Goal: Navigation & Orientation: Find specific page/section

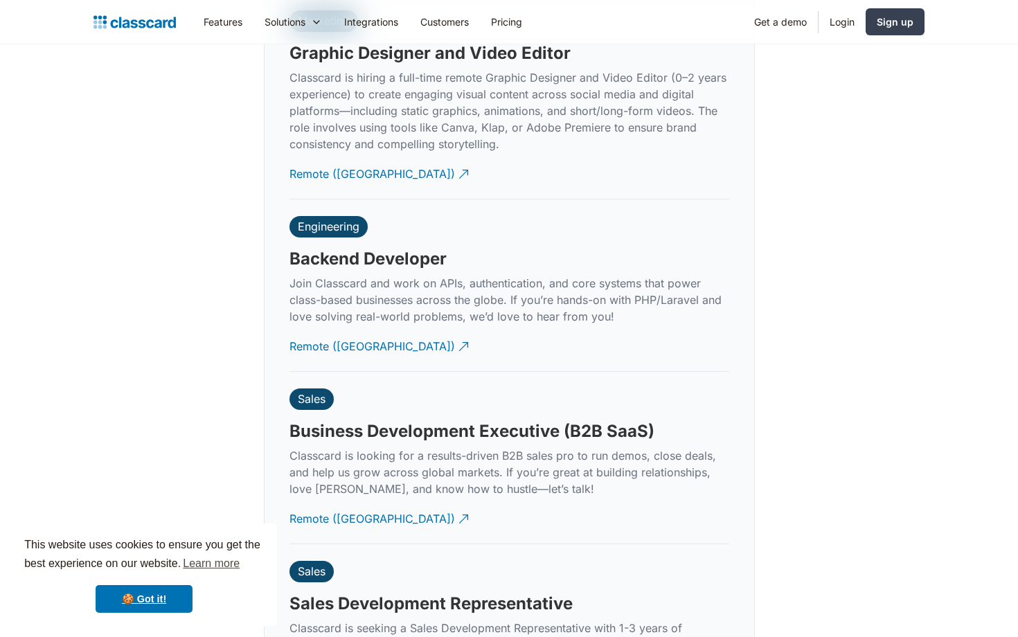
scroll to position [3421, 0]
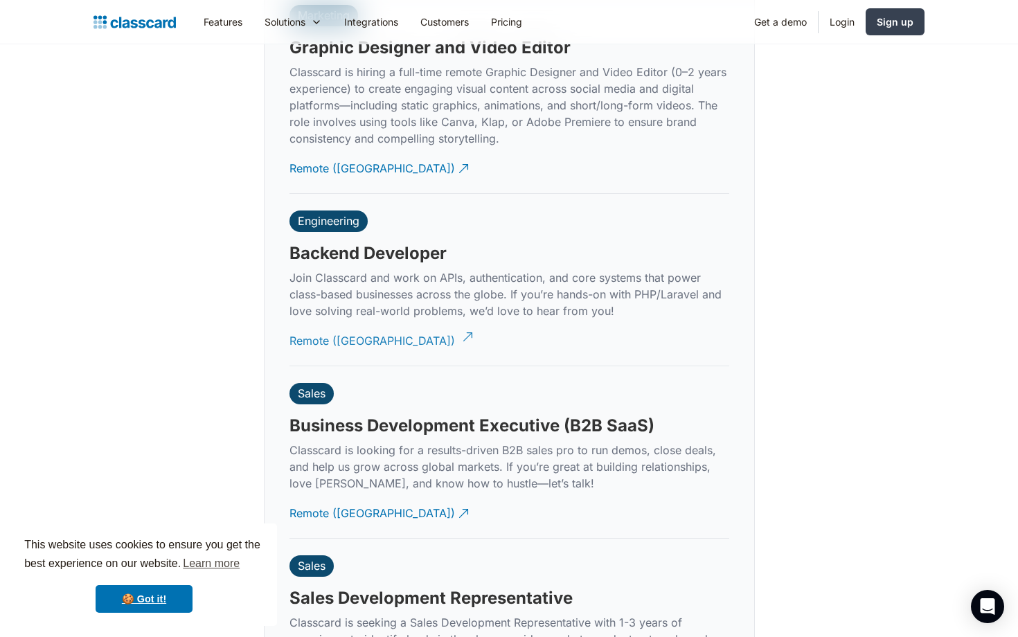
click at [333, 325] on div "Remote (India)" at bounding box center [372, 335] width 166 height 27
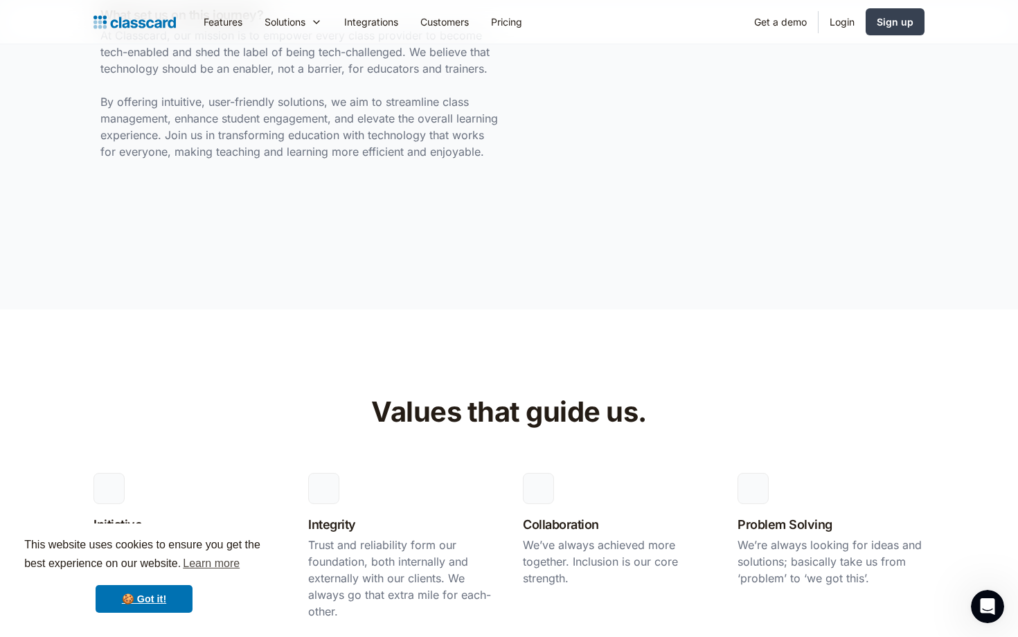
scroll to position [0, 0]
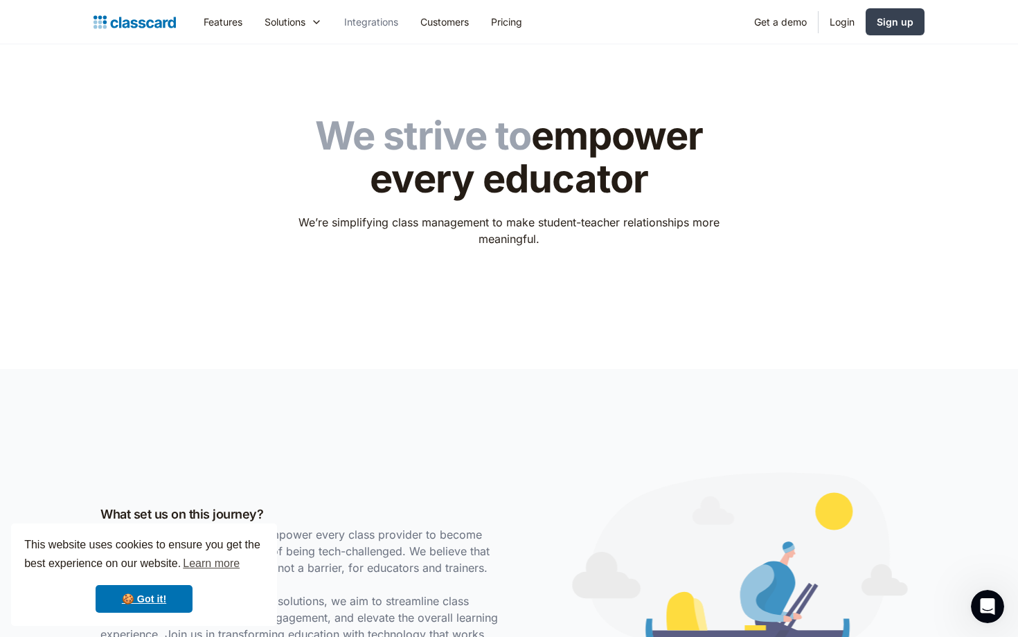
click at [368, 10] on link "Integrations" at bounding box center [371, 21] width 76 height 31
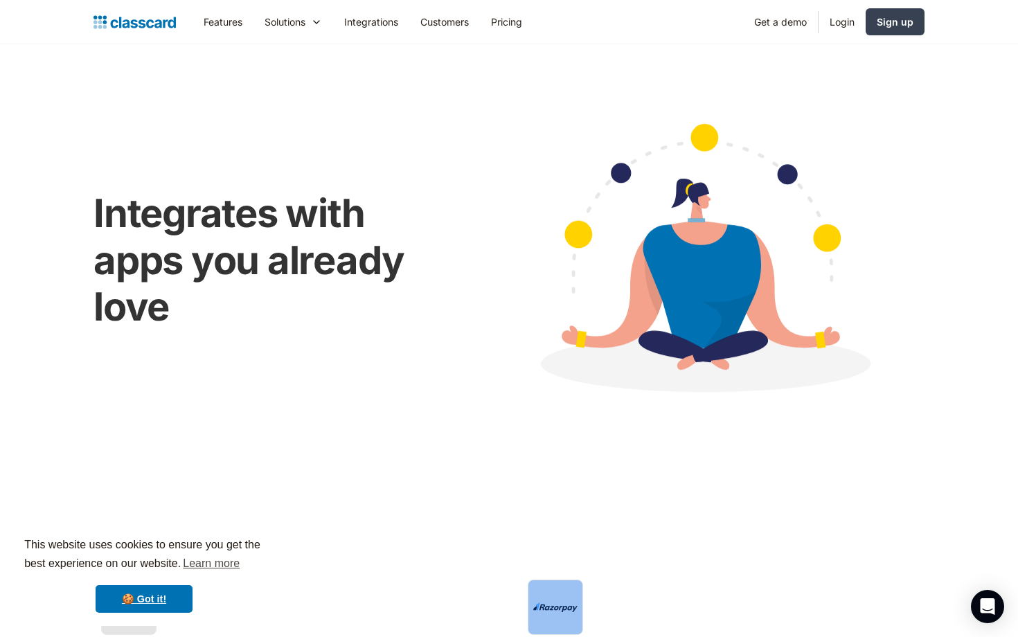
click at [136, 27] on img "home" at bounding box center [134, 21] width 82 height 19
